Goal: Navigation & Orientation: Find specific page/section

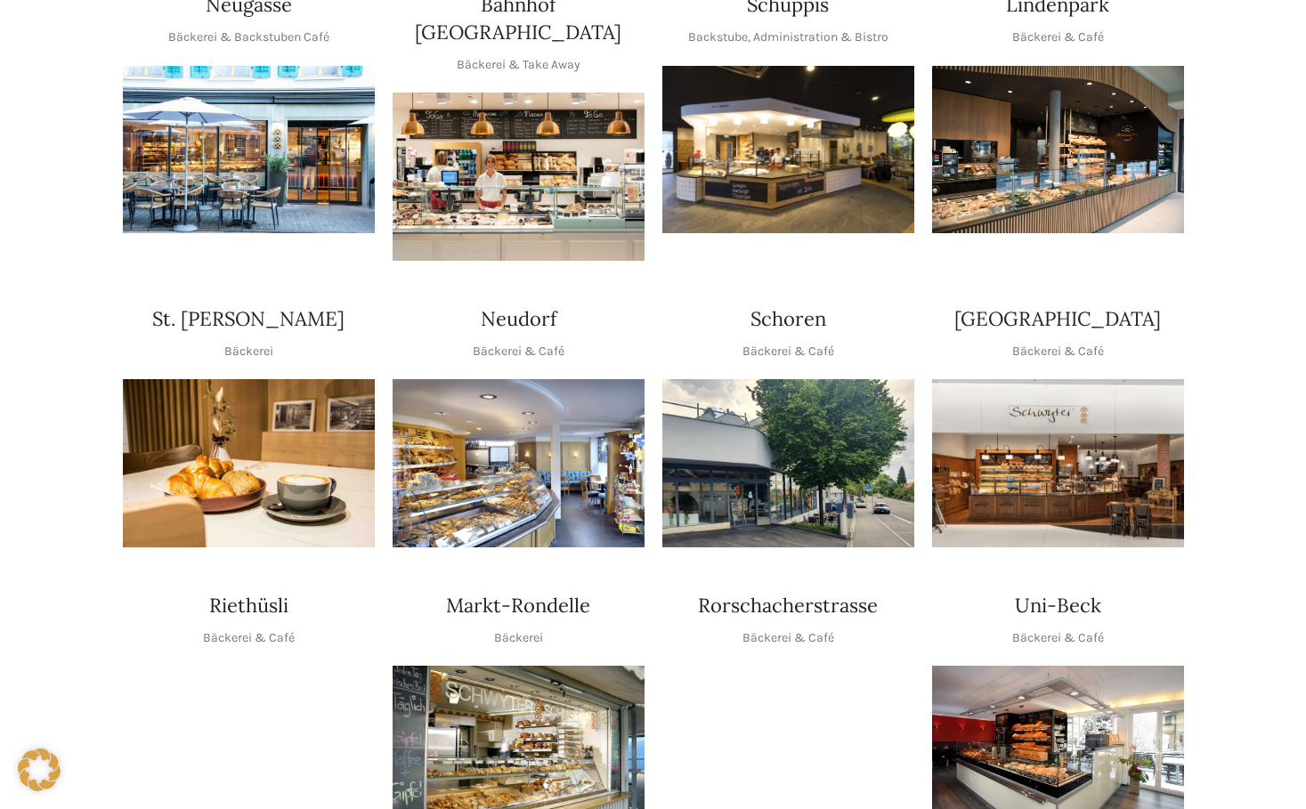
scroll to position [356, 0]
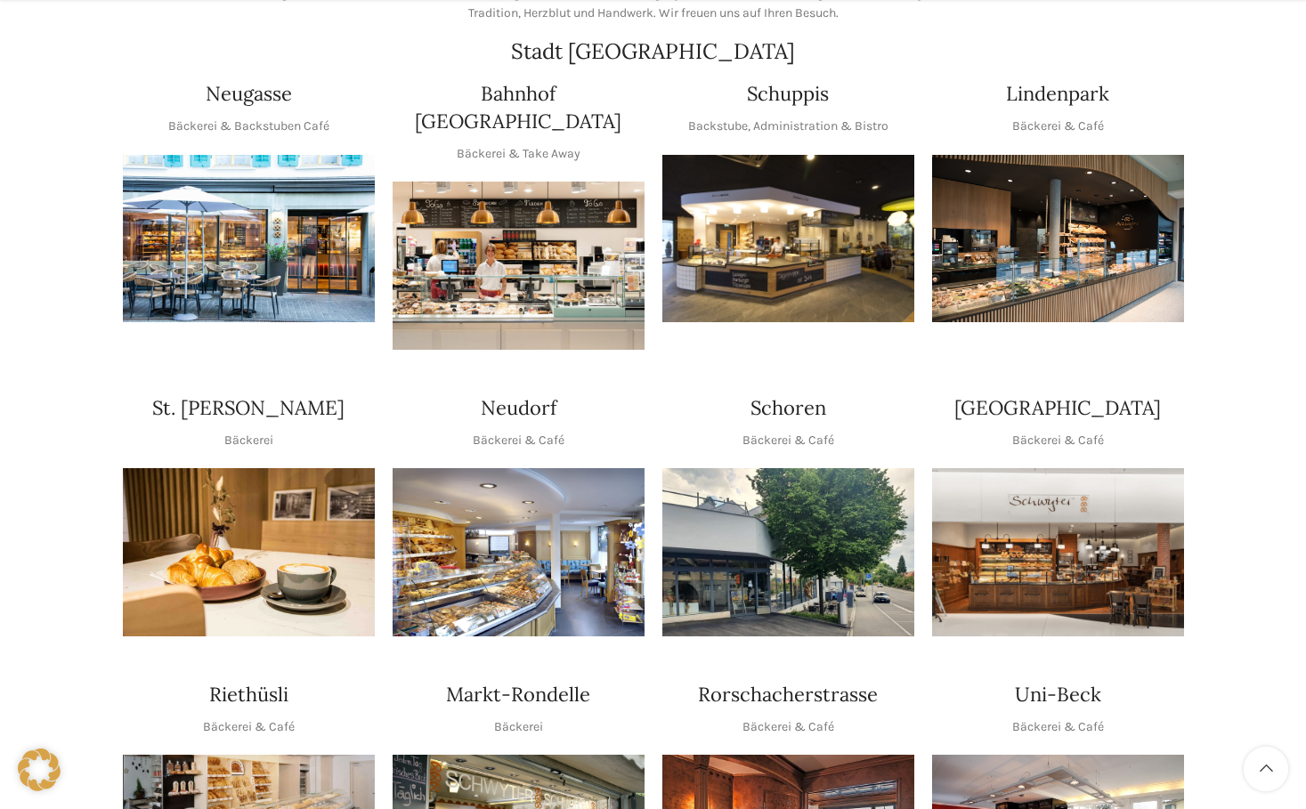
click at [816, 592] on img "1 / 1" at bounding box center [788, 552] width 252 height 168
click at [511, 394] on h4 "Neudorf" at bounding box center [519, 408] width 76 height 28
click at [509, 431] on p "Bäckerei & Café" at bounding box center [519, 441] width 92 height 20
click at [508, 431] on p "Bäckerei & Café" at bounding box center [519, 441] width 92 height 20
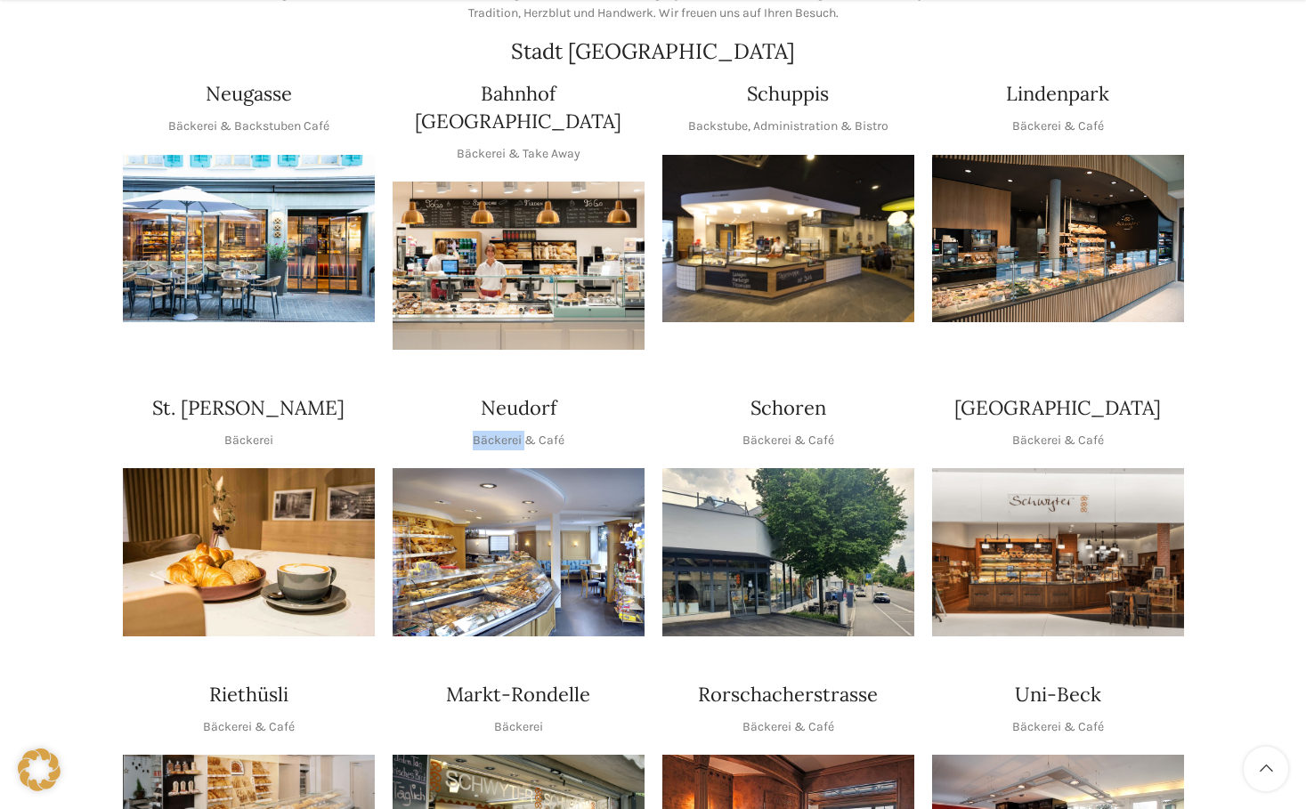
click at [508, 431] on p "Bäckerei & Café" at bounding box center [519, 441] width 92 height 20
click at [510, 431] on p "Bäckerei & Café" at bounding box center [519, 441] width 92 height 20
click at [536, 394] on h4 "Neudorf" at bounding box center [519, 408] width 76 height 28
click at [535, 394] on h4 "Neudorf" at bounding box center [519, 408] width 76 height 28
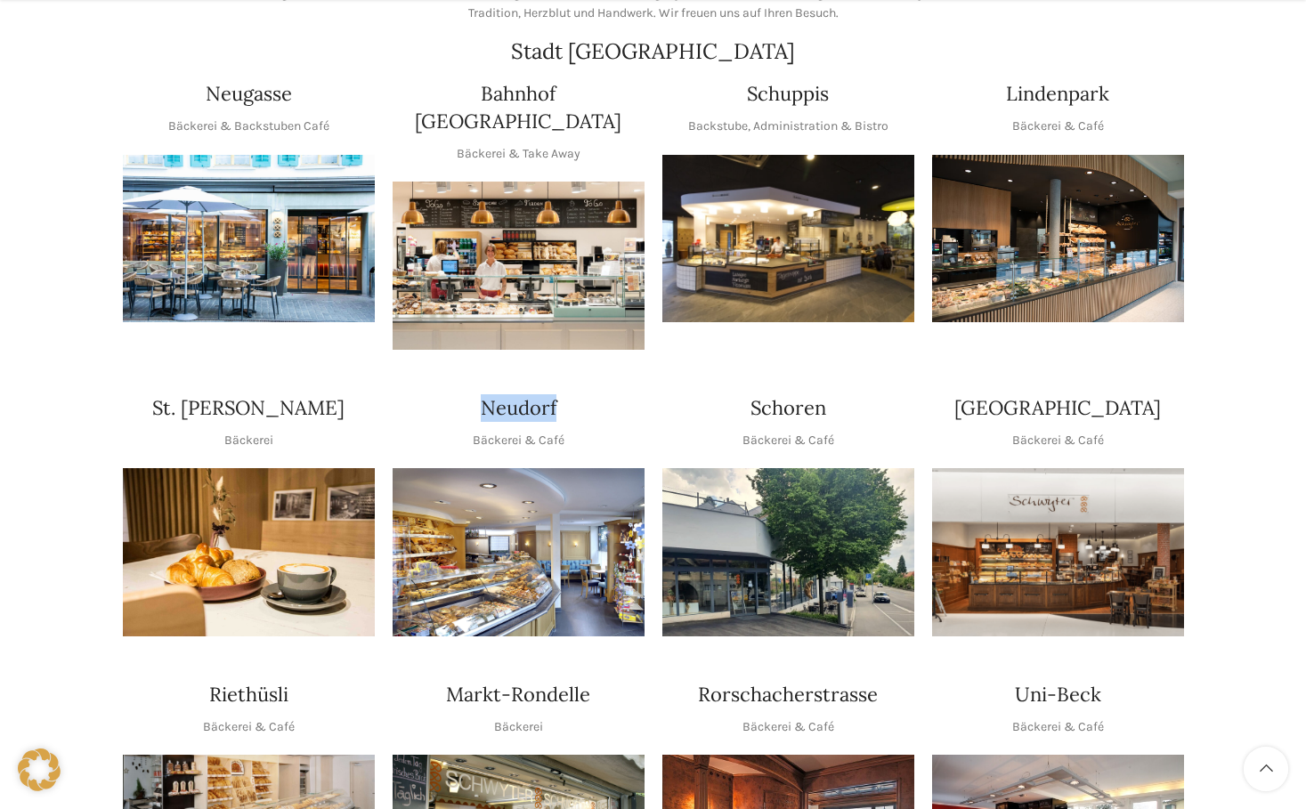
click at [503, 287] on img "1 / 1" at bounding box center [518, 266] width 252 height 168
click at [524, 583] on img "1 / 1" at bounding box center [518, 552] width 252 height 168
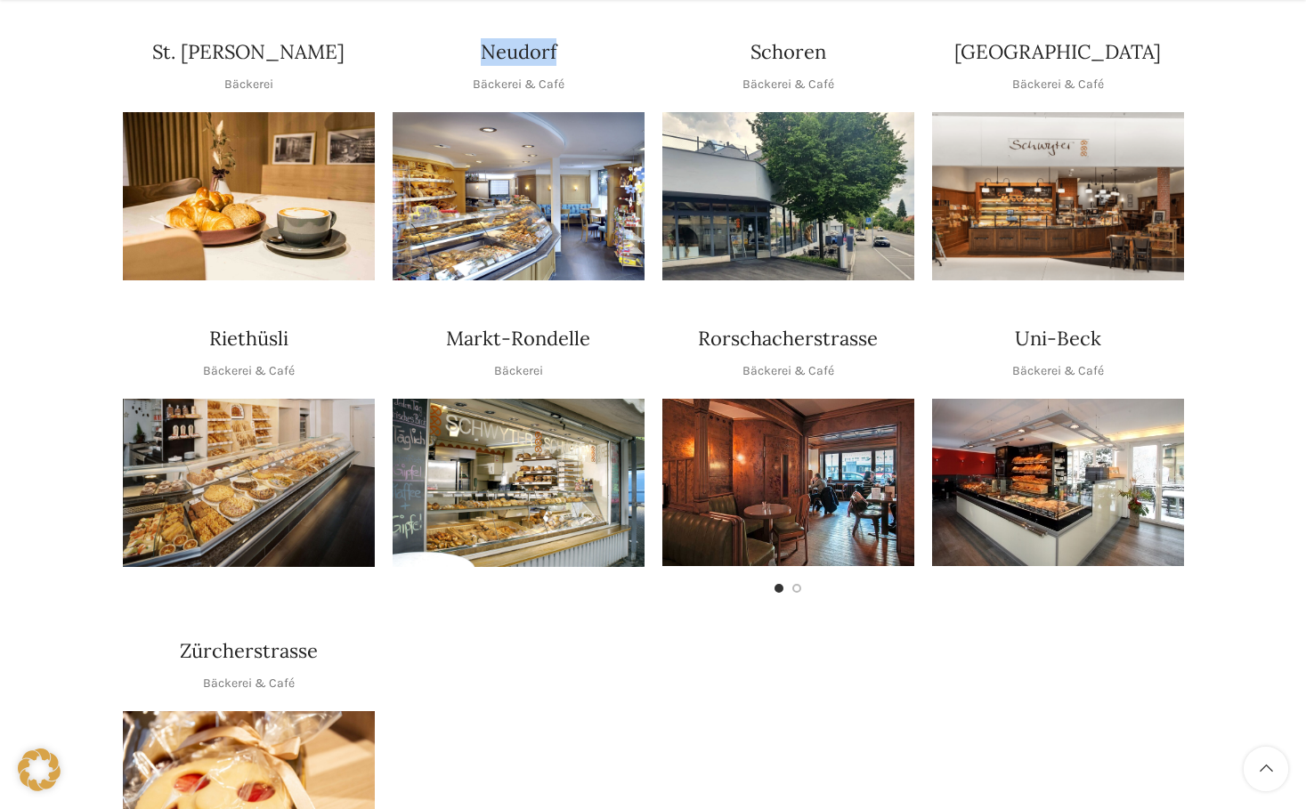
scroll to position [801, 0]
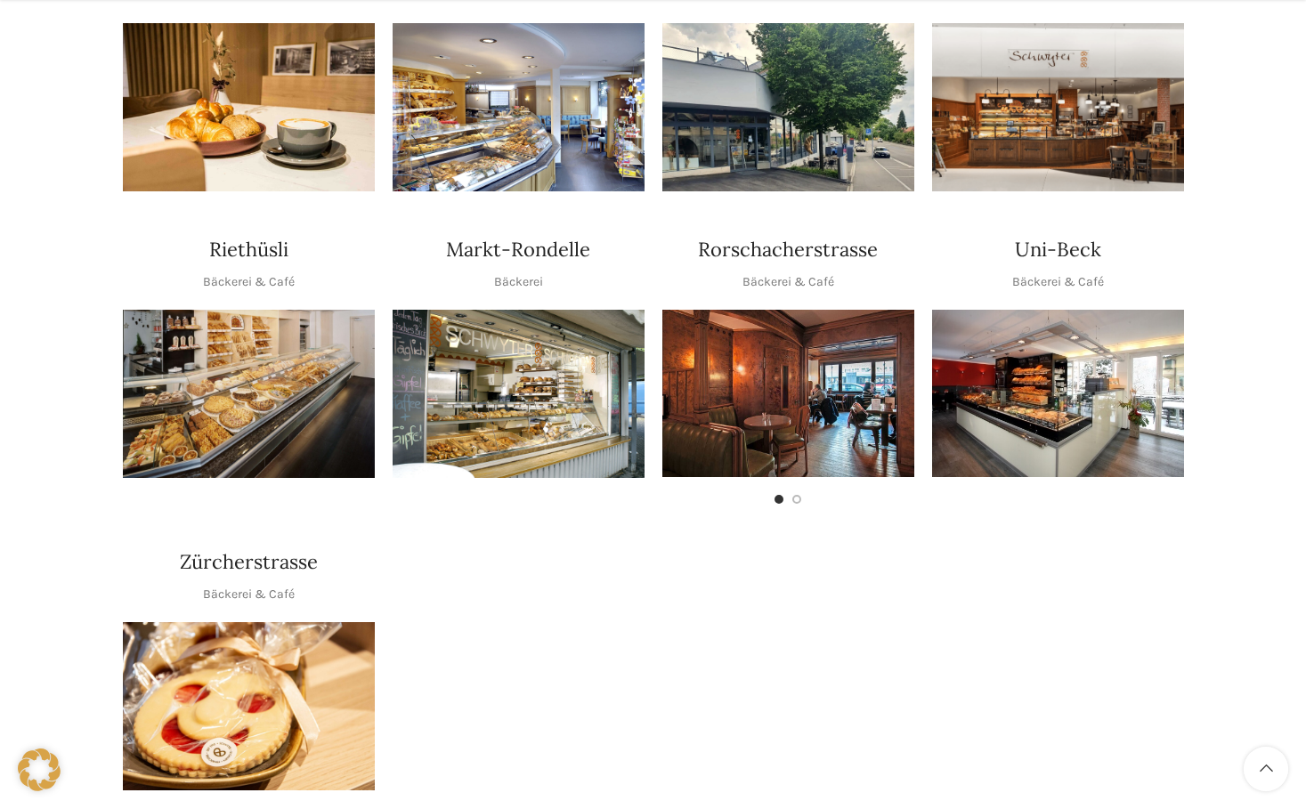
click at [271, 548] on h4 "Zürcherstrasse" at bounding box center [249, 562] width 138 height 28
click at [268, 646] on img "1 / 1" at bounding box center [249, 706] width 252 height 168
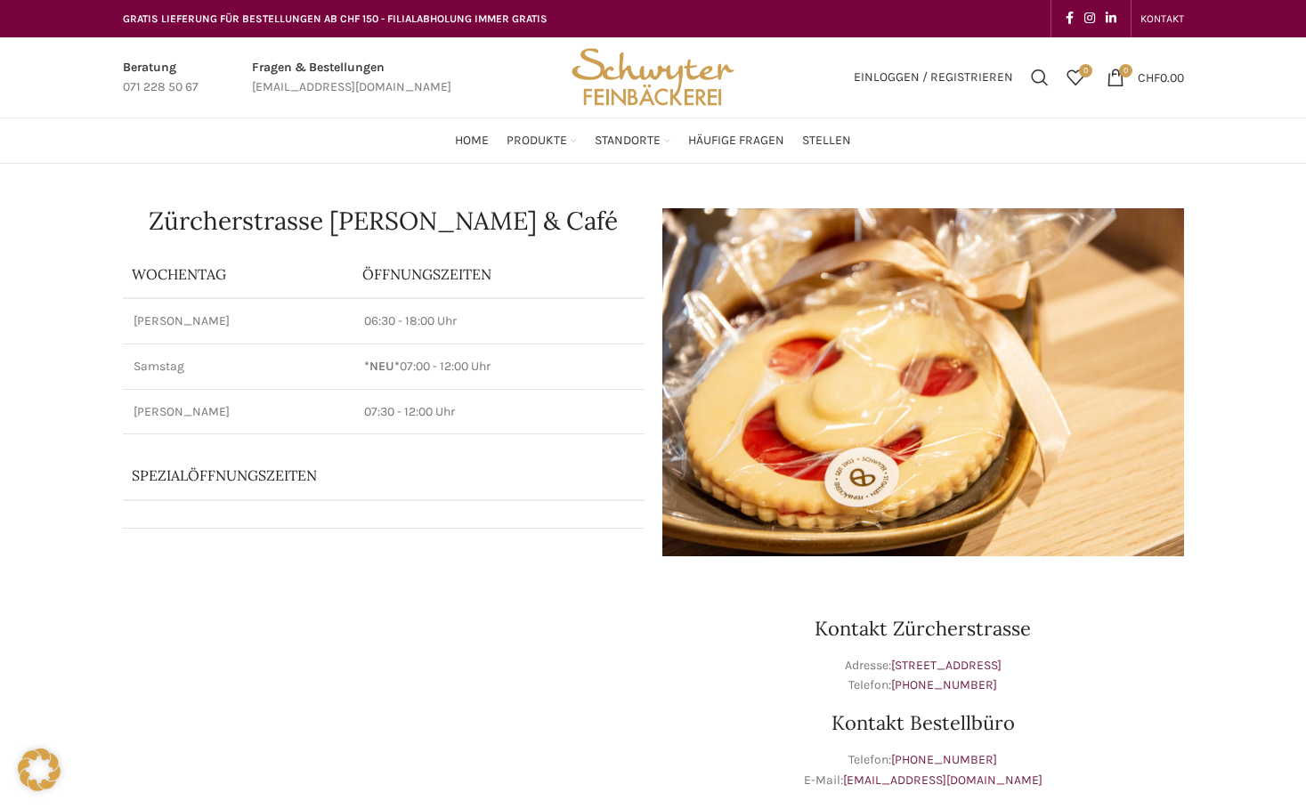
scroll to position [89, 0]
